Goal: Use online tool/utility: Utilize a website feature to perform a specific function

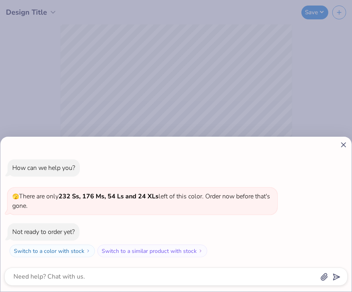
click at [346, 143] on line at bounding box center [343, 145] width 4 height 4
type textarea "x"
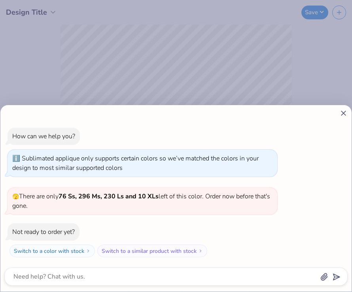
click at [344, 112] on icon at bounding box center [343, 113] width 8 height 8
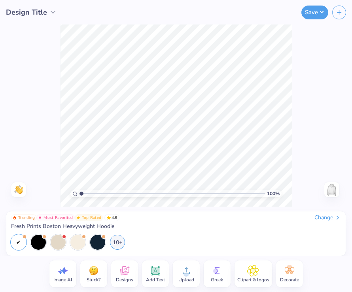
click at [120, 269] on icon at bounding box center [125, 271] width 12 height 12
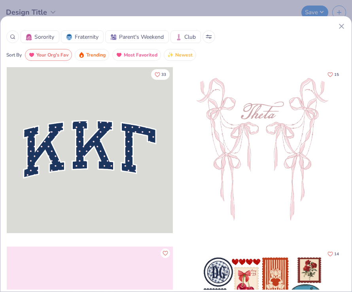
click at [341, 27] on line at bounding box center [341, 26] width 4 height 4
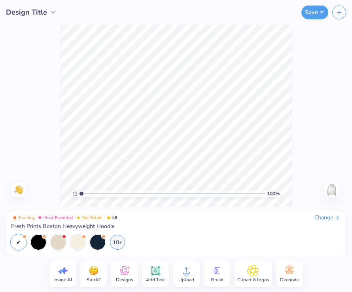
click at [182, 271] on icon at bounding box center [186, 271] width 12 height 12
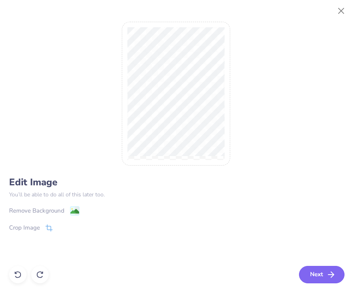
click at [308, 273] on button "Next" at bounding box center [321, 274] width 45 height 17
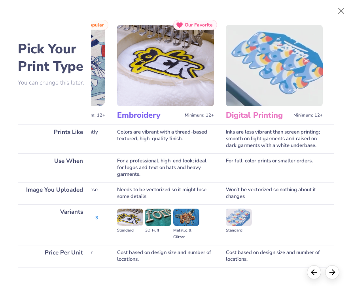
scroll to position [0, 96]
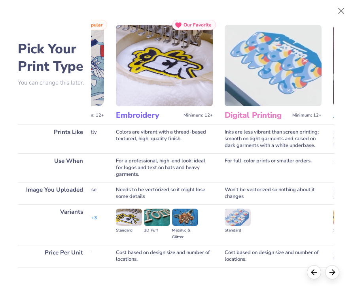
click at [167, 88] on img at bounding box center [164, 65] width 97 height 81
click at [140, 114] on h3 "Embroidery" at bounding box center [148, 115] width 64 height 10
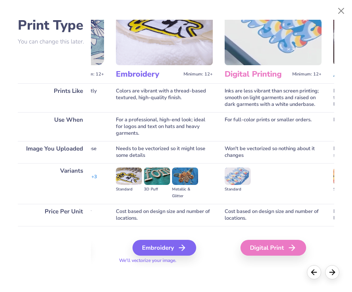
scroll to position [41, 96]
click at [158, 252] on div "Embroidery" at bounding box center [166, 248] width 64 height 16
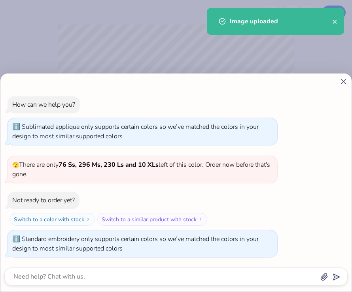
click at [344, 82] on line at bounding box center [343, 82] width 4 height 4
type textarea "x"
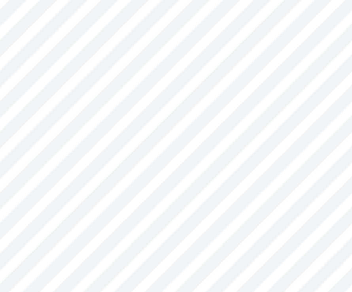
click at [121, 127] on html "Apply Color Rotate Alignment Arrange Advance 100 % Need help? Chat with us. Bac…" at bounding box center [176, 146] width 352 height 292
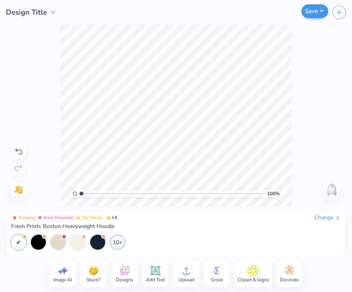
click at [316, 12] on button "Save" at bounding box center [314, 11] width 27 height 14
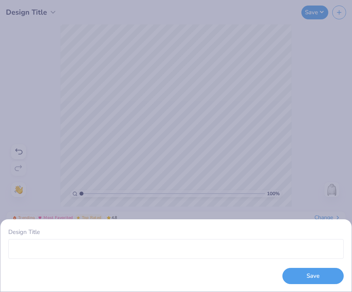
click at [312, 14] on div "Design Title Save" at bounding box center [176, 146] width 352 height 292
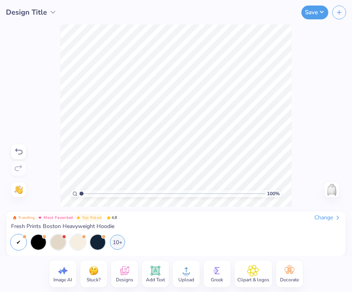
click at [310, 0] on div "Save" at bounding box center [230, 12] width 244 height 25
